Goal: Transaction & Acquisition: Obtain resource

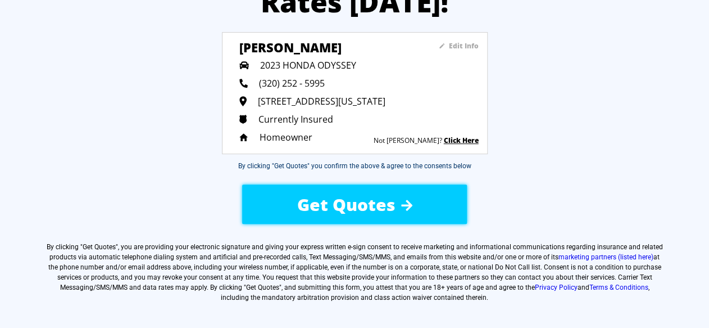
scroll to position [112, 0]
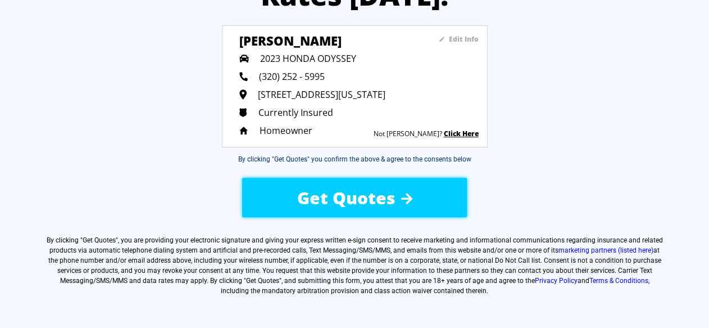
click at [371, 193] on span "Get Quotes" at bounding box center [346, 197] width 98 height 23
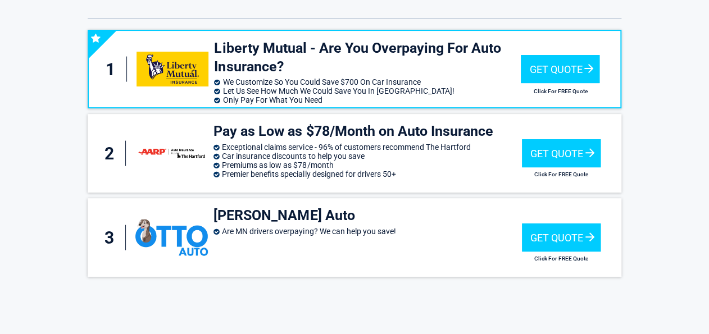
scroll to position [97, 0]
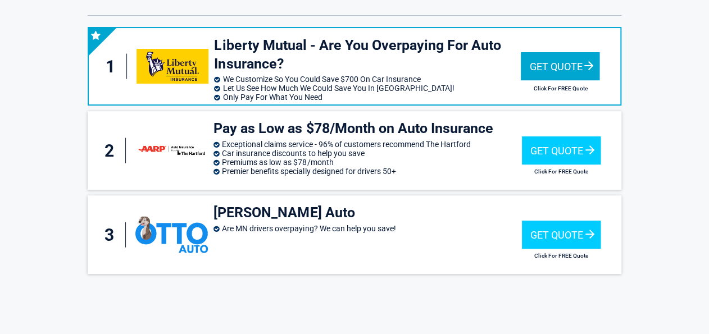
click at [552, 64] on div "Get Quote" at bounding box center [560, 66] width 79 height 28
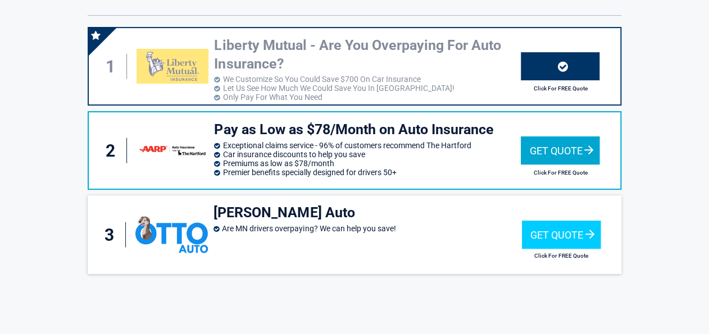
click at [545, 143] on div "Get Quote" at bounding box center [560, 151] width 79 height 28
